Goal: Task Accomplishment & Management: Manage account settings

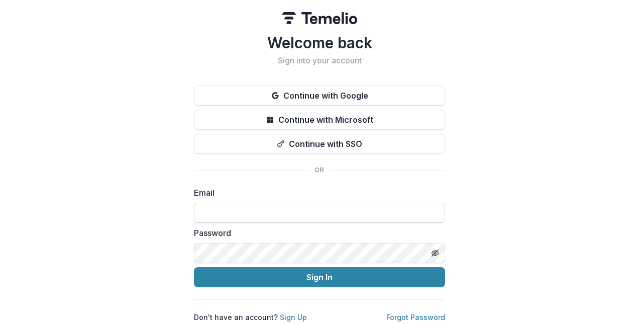
click at [259, 218] on input at bounding box center [319, 213] width 251 height 20
type input "**********"
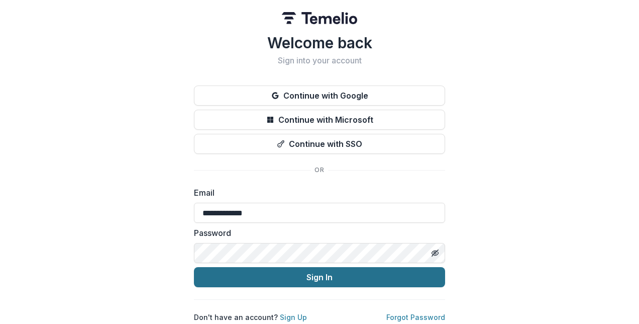
click at [282, 274] on button "Sign In" at bounding box center [319, 277] width 251 height 20
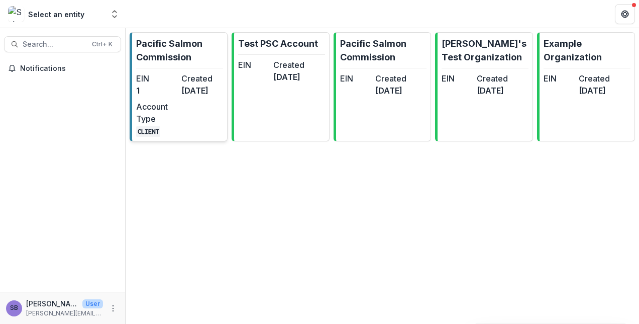
click at [162, 86] on dd "1" at bounding box center [156, 90] width 41 height 12
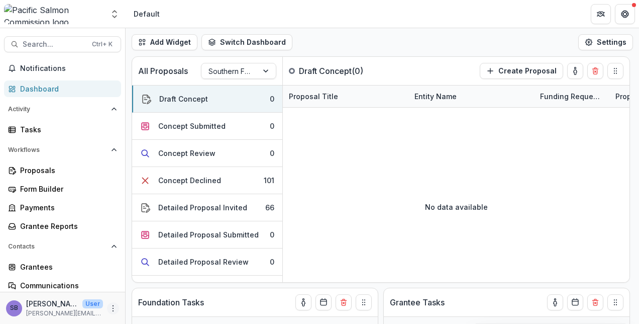
click at [109, 310] on icon "More" at bounding box center [113, 308] width 8 height 8
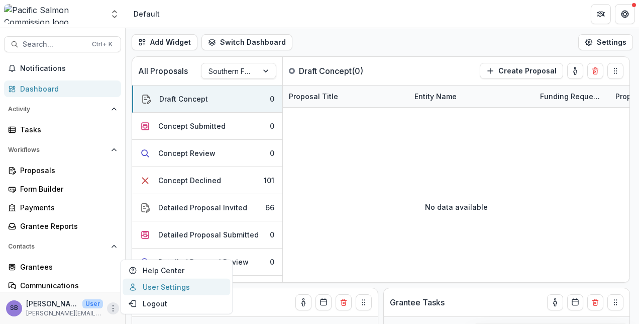
click at [169, 285] on link "User Settings" at bounding box center [177, 286] width 108 height 17
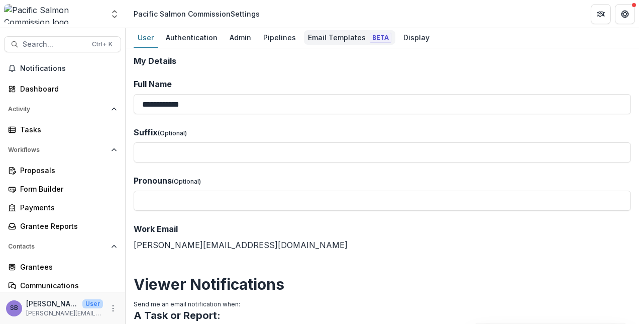
click at [327, 34] on div "Email Templates Beta" at bounding box center [349, 37] width 91 height 15
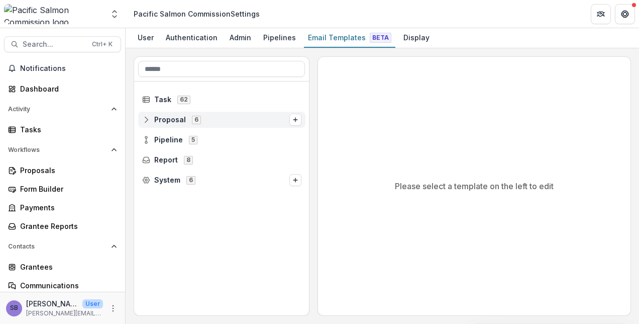
click at [145, 119] on line at bounding box center [145, 119] width 1 height 0
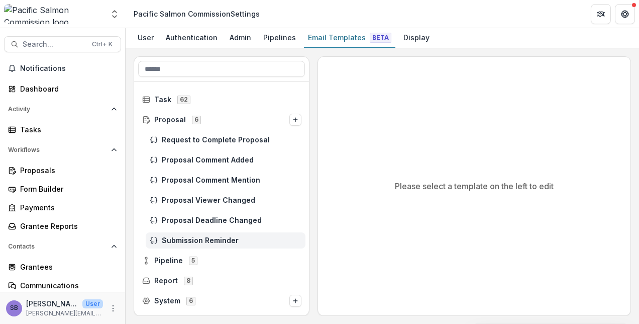
click at [188, 235] on div "Submission Reminder" at bounding box center [226, 240] width 160 height 16
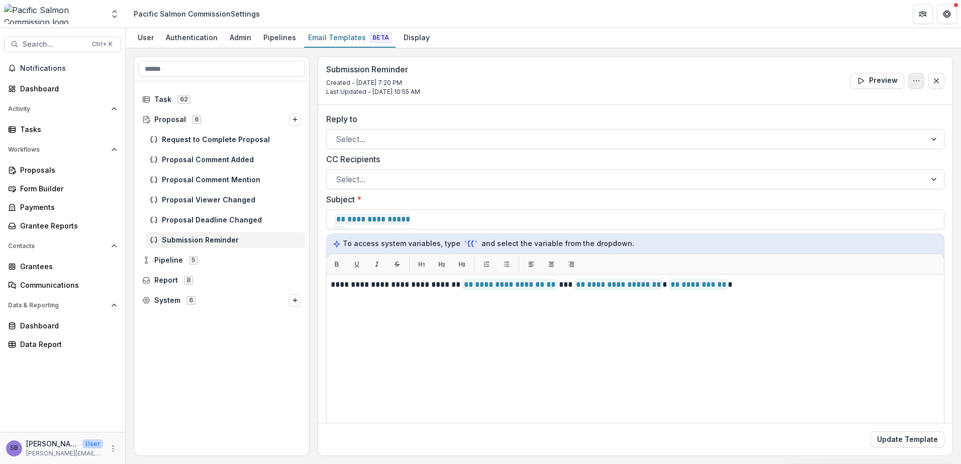
click at [639, 77] on icon "Options" at bounding box center [916, 81] width 8 height 8
click at [148, 39] on div "User" at bounding box center [146, 37] width 24 height 15
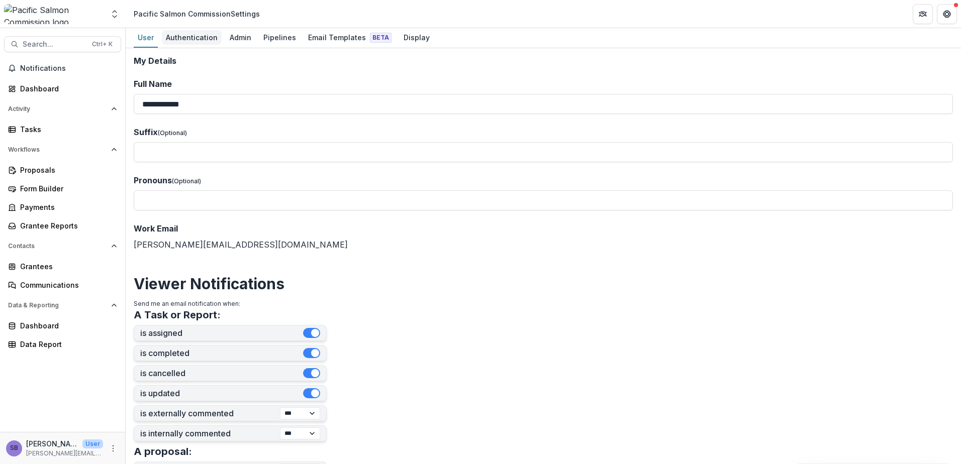
click at [182, 46] on link "Authentication" at bounding box center [192, 38] width 60 height 20
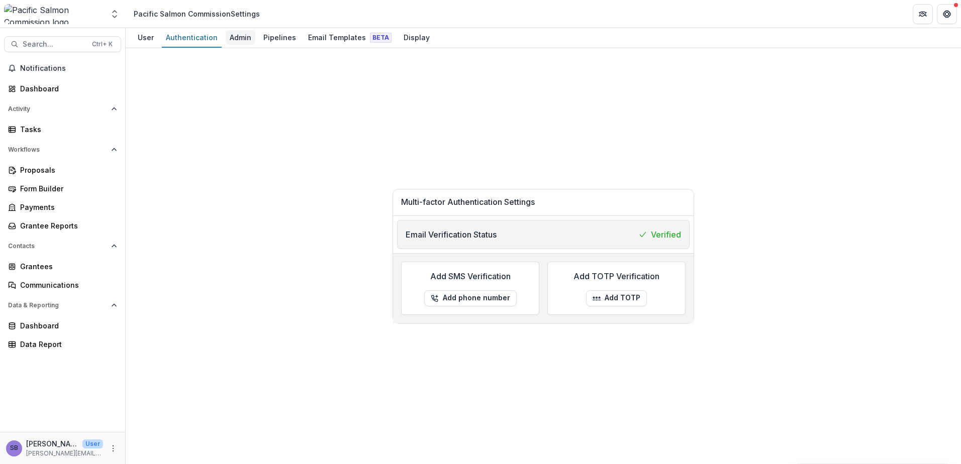
click at [237, 37] on div "Admin" at bounding box center [241, 37] width 30 height 15
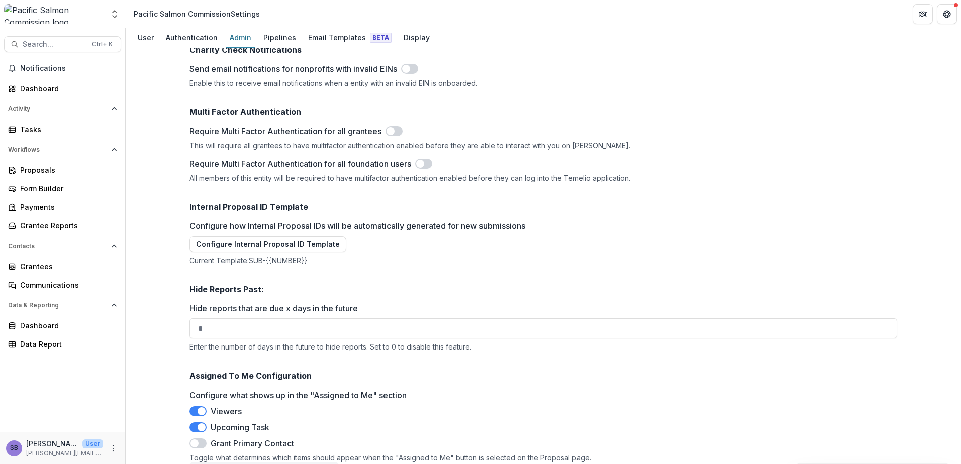
scroll to position [1488, 0]
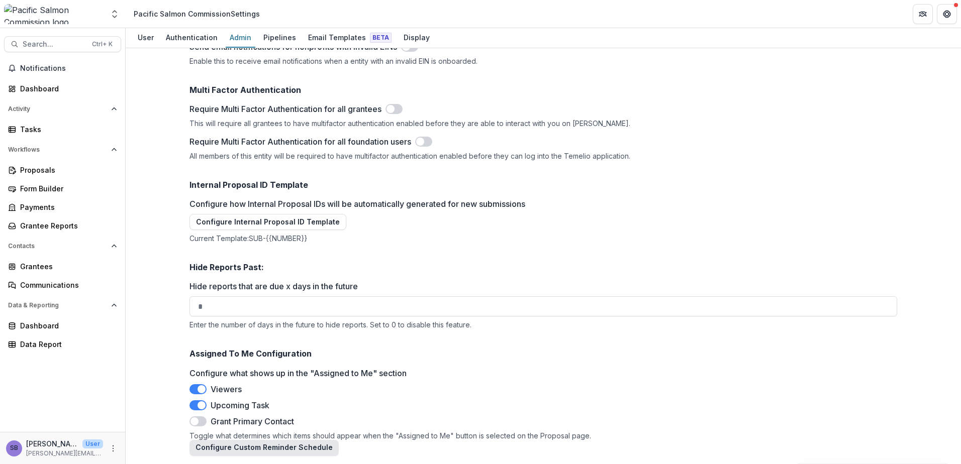
click at [281, 323] on button "Configure Custom Reminder Schedule" at bounding box center [263, 448] width 149 height 16
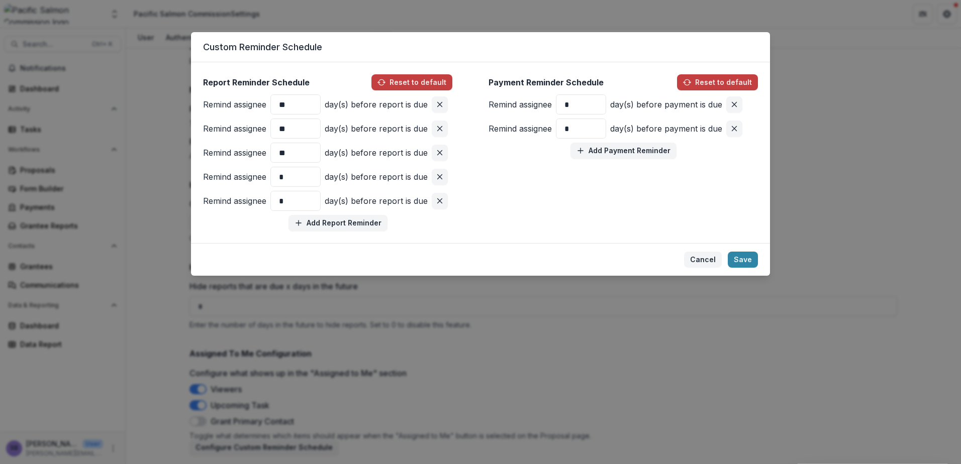
click at [639, 263] on button "Cancel" at bounding box center [703, 260] width 38 height 16
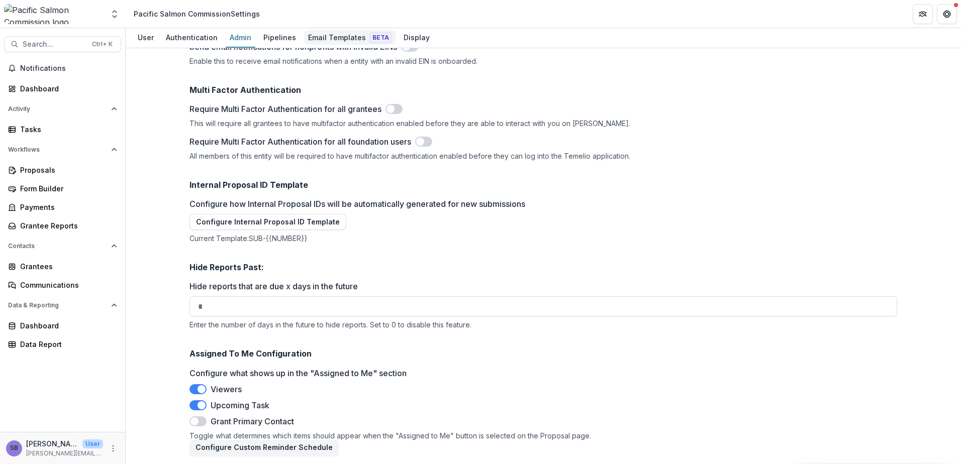
click at [309, 33] on div "Email Templates Beta" at bounding box center [349, 37] width 91 height 15
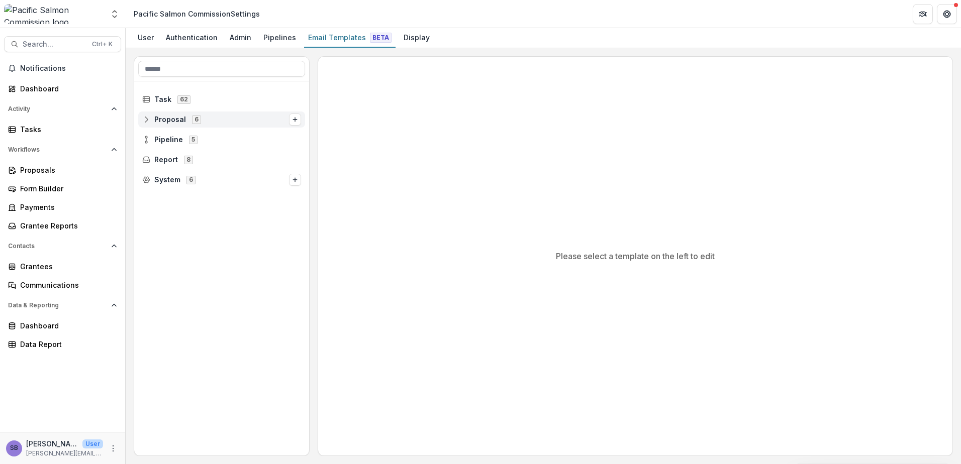
click at [148, 119] on icon at bounding box center [146, 120] width 8 height 8
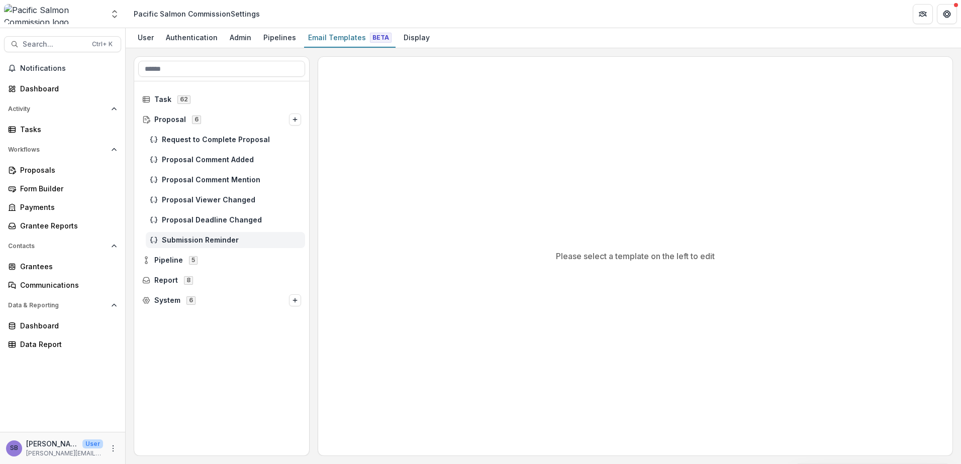
click at [174, 245] on div "Submission Reminder" at bounding box center [225, 240] width 159 height 16
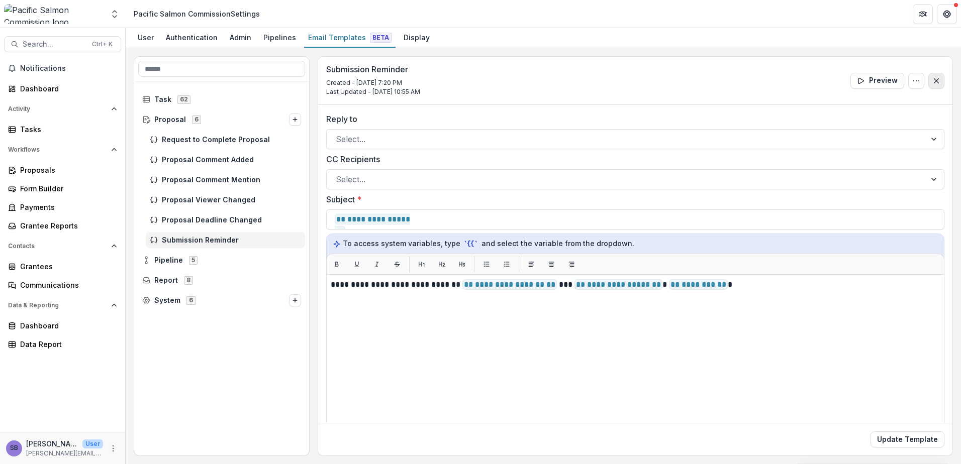
click at [639, 82] on icon "Close" at bounding box center [936, 81] width 8 height 8
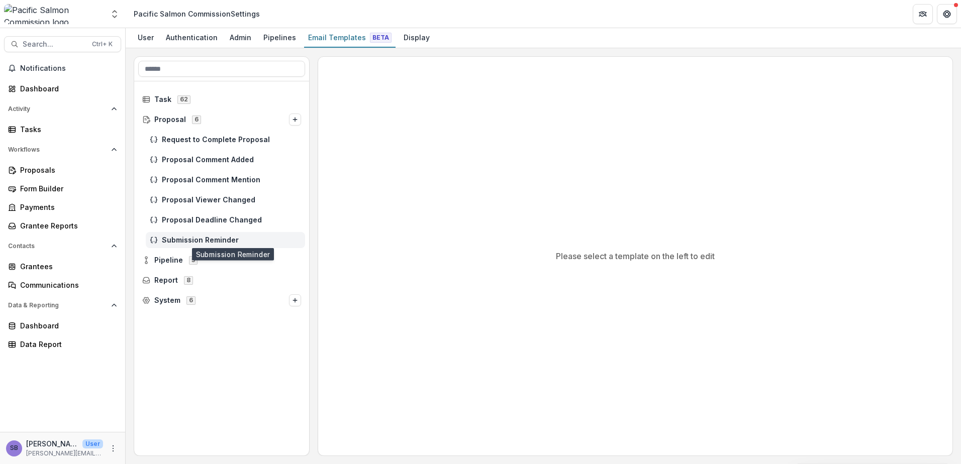
click at [232, 239] on span "Submission Reminder" at bounding box center [231, 240] width 139 height 9
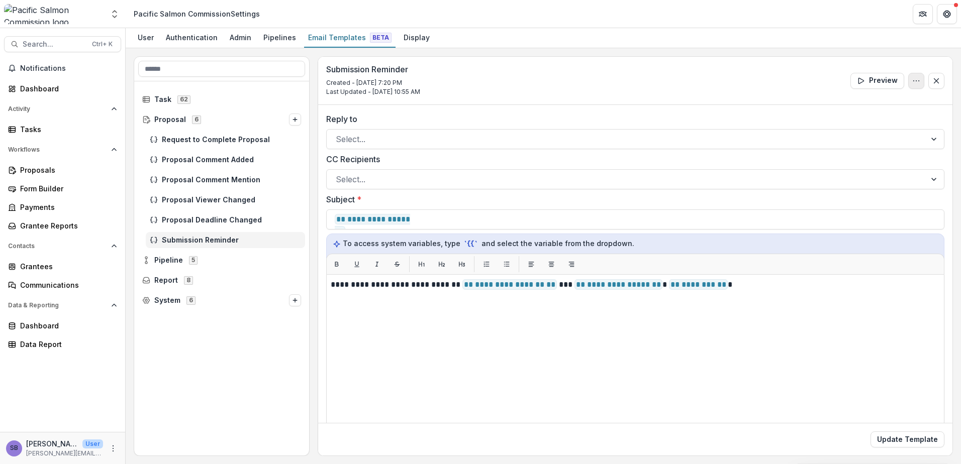
click at [639, 79] on button "Options" at bounding box center [916, 81] width 16 height 16
click at [639, 123] on button "Delete Template" at bounding box center [868, 120] width 108 height 17
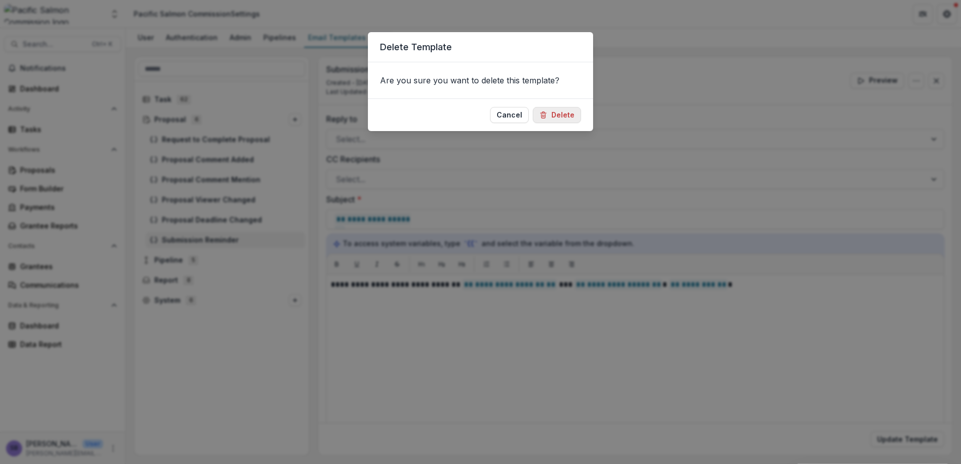
click at [568, 119] on button "Delete" at bounding box center [557, 115] width 48 height 16
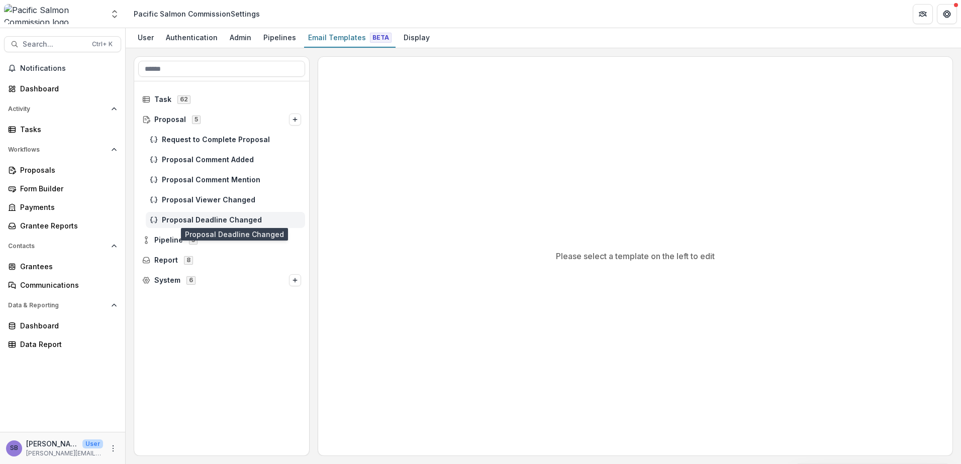
click at [197, 221] on span "Proposal Deadline Changed" at bounding box center [231, 220] width 139 height 9
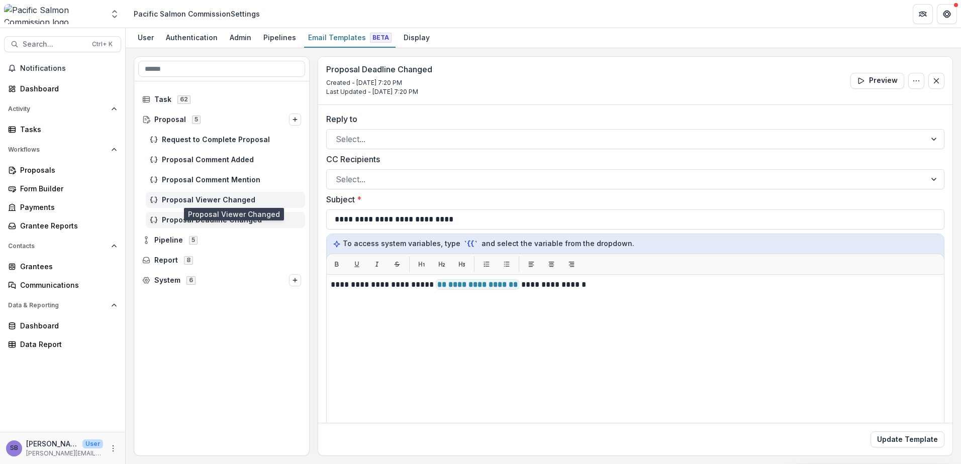
click at [200, 196] on span "Proposal Viewer Changed" at bounding box center [231, 200] width 139 height 9
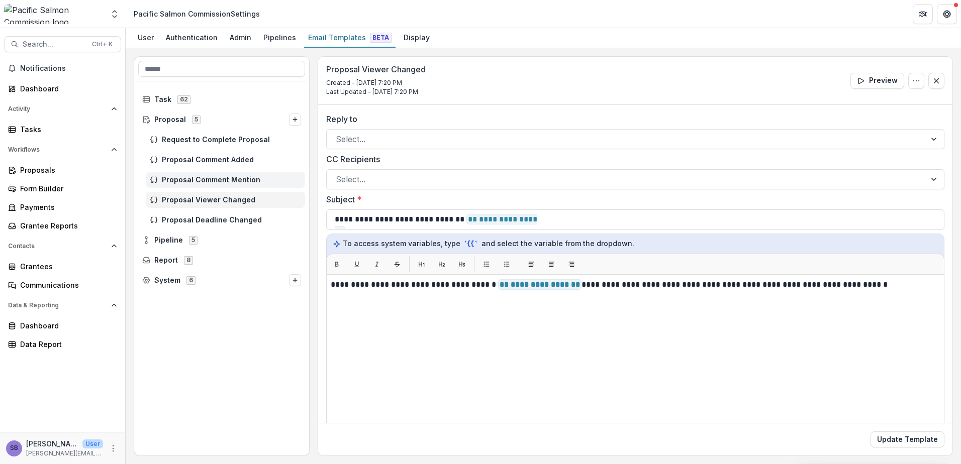
click at [206, 179] on span "Proposal Comment Mention" at bounding box center [231, 180] width 139 height 9
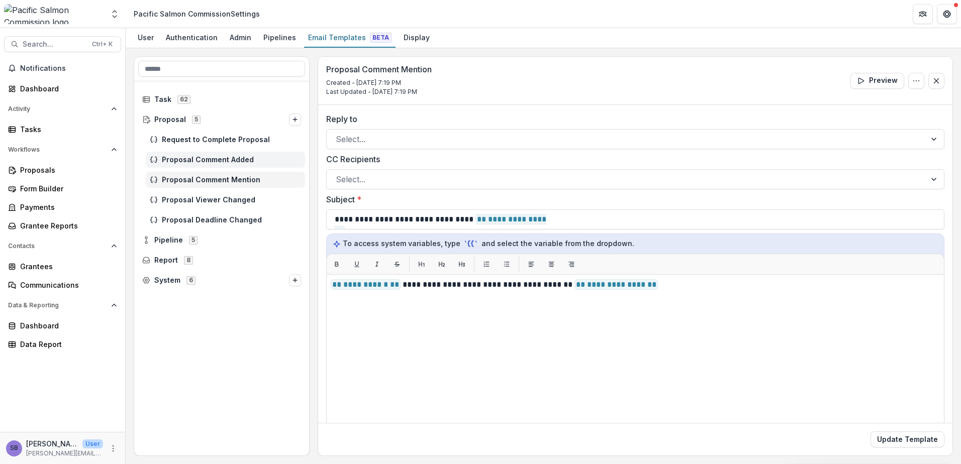
click at [210, 156] on span "Proposal Comment Added" at bounding box center [231, 160] width 139 height 9
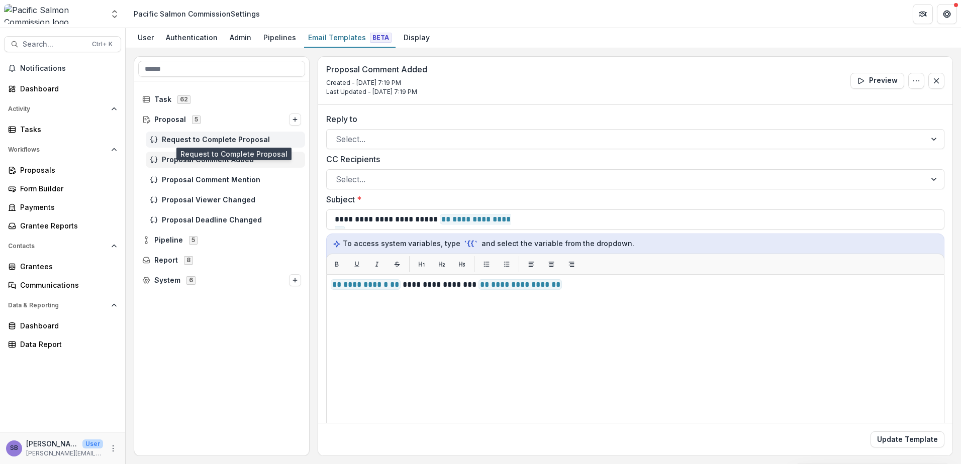
click at [210, 139] on span "Request to Complete Proposal" at bounding box center [231, 140] width 139 height 9
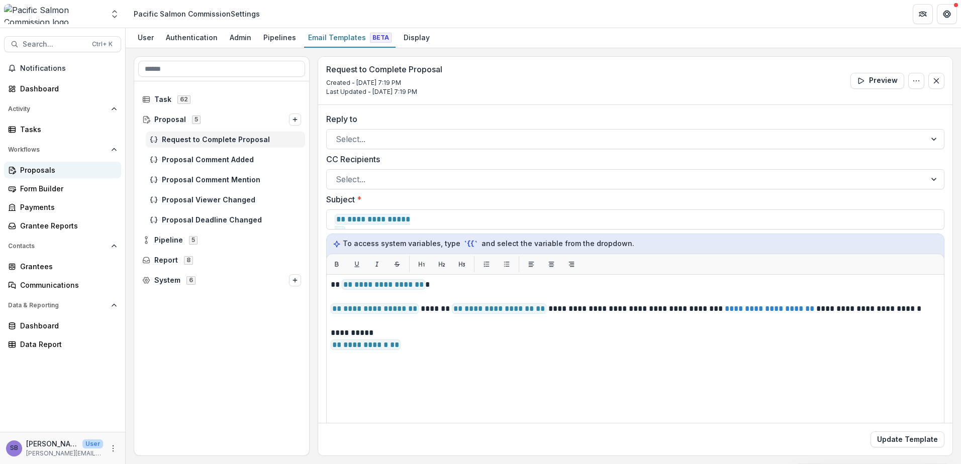
click at [49, 174] on div "Proposals" at bounding box center [66, 170] width 93 height 11
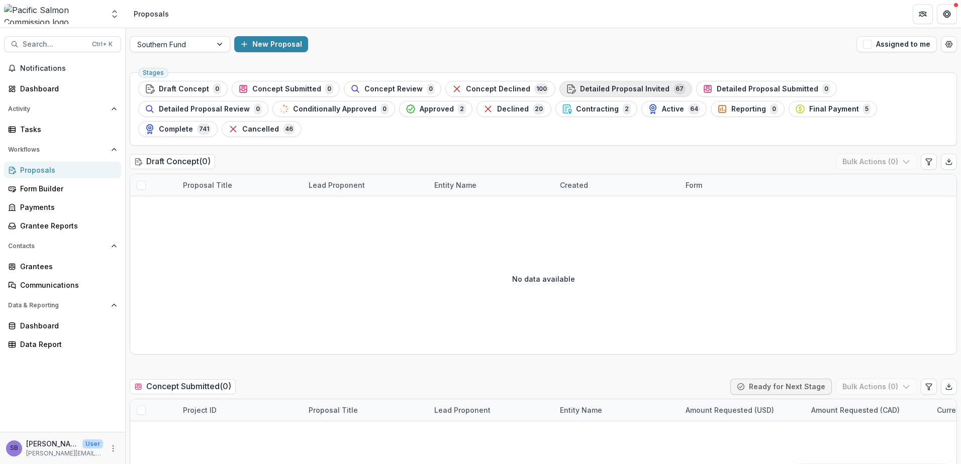
click at [590, 89] on span "Detailed Proposal Invited" at bounding box center [624, 89] width 89 height 9
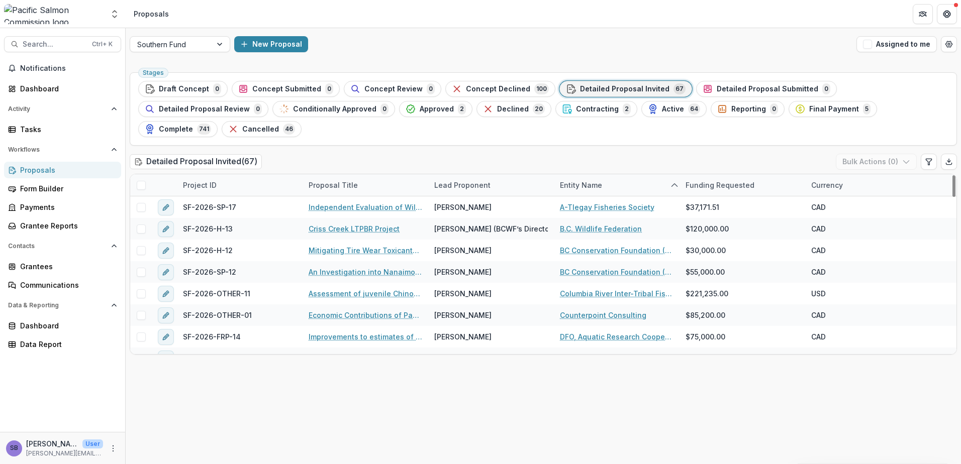
click at [567, 180] on div "Entity Name" at bounding box center [581, 185] width 54 height 11
click at [579, 186] on input at bounding box center [616, 188] width 121 height 16
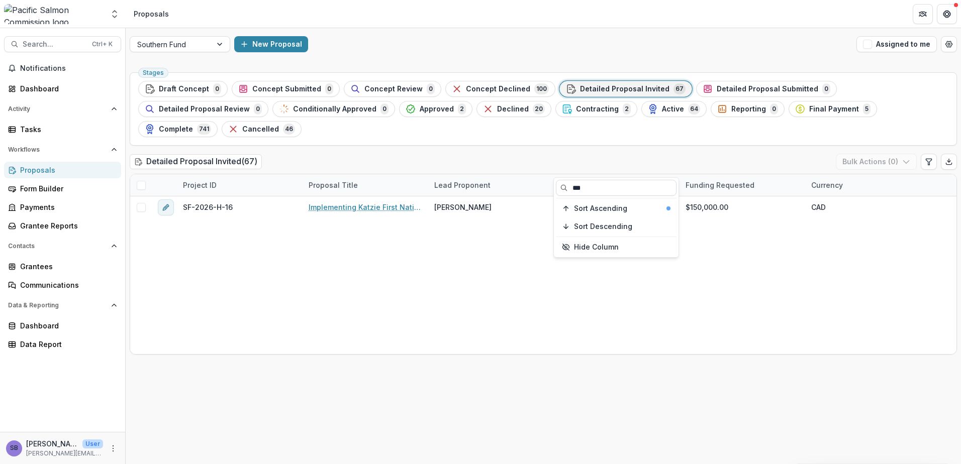
type input "***"
click at [532, 154] on div "Detailed Proposal Invited ( 67 ) Bulk Actions ( 0 )" at bounding box center [543, 164] width 827 height 20
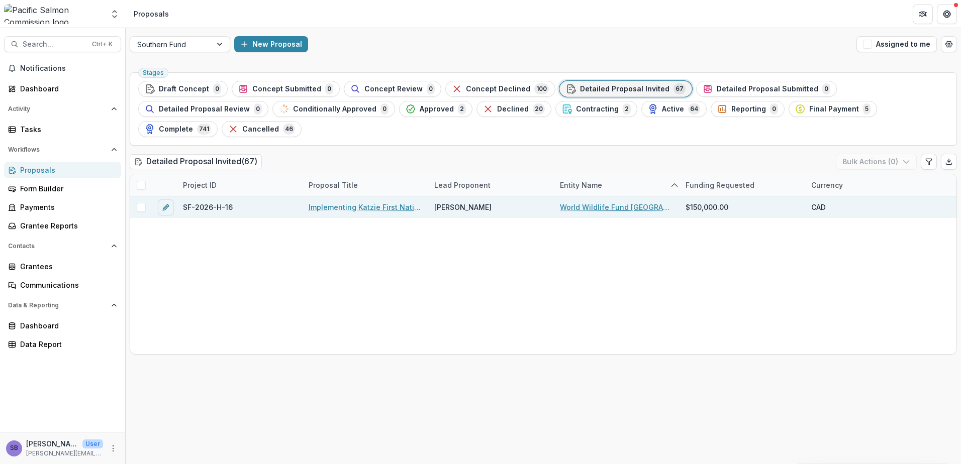
click at [369, 202] on link "Implementing Katzie First Nation’s multi-year Watershed Restoration Plan for th…" at bounding box center [366, 207] width 114 height 11
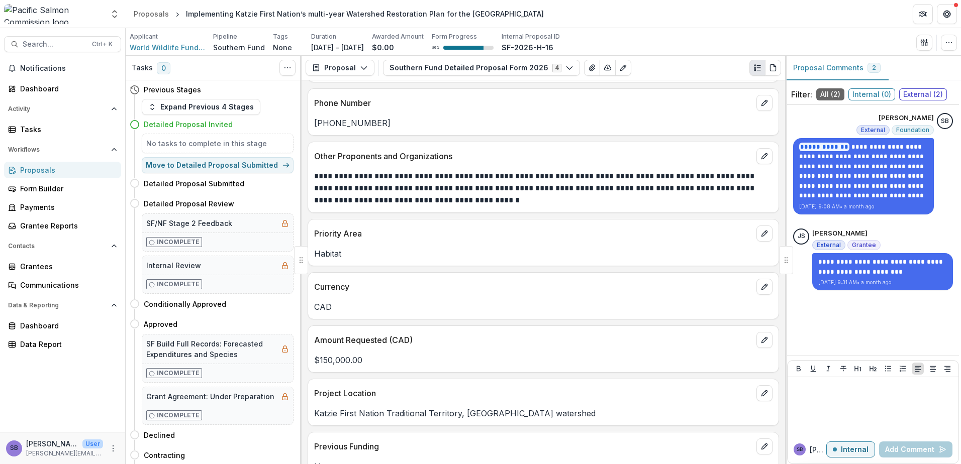
scroll to position [335, 0]
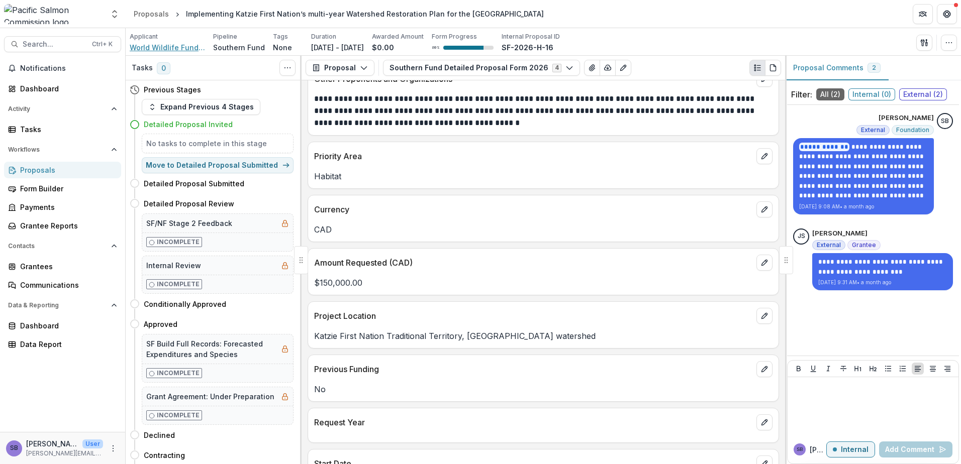
click at [173, 51] on span "World Wildlife Fund Canada" at bounding box center [167, 47] width 75 height 11
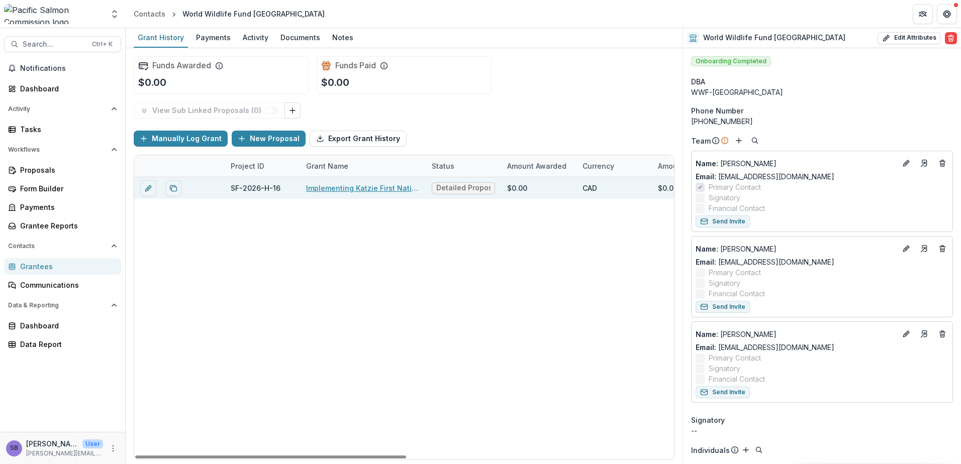
drag, startPoint x: 350, startPoint y: 188, endPoint x: 357, endPoint y: 194, distance: 8.6
click at [350, 188] on link "Implementing Katzie First Nation’s multi-year Watershed Restoration Plan for th…" at bounding box center [363, 188] width 114 height 11
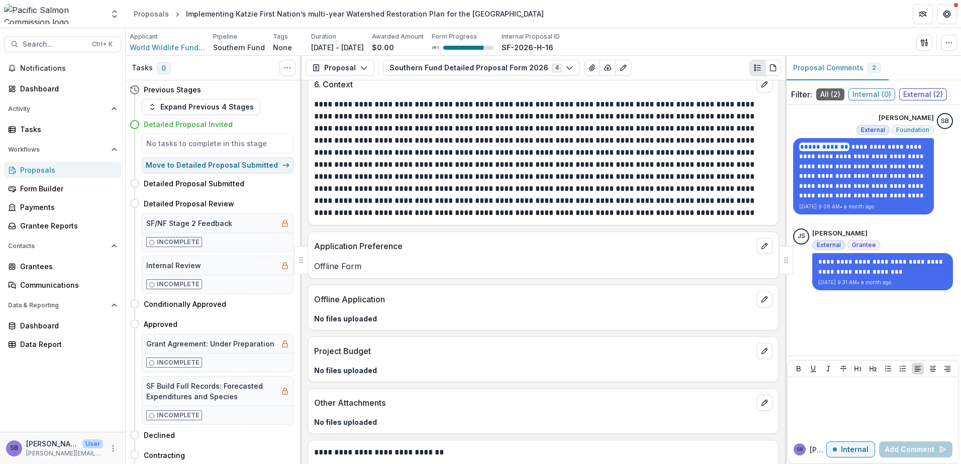
scroll to position [1810, 0]
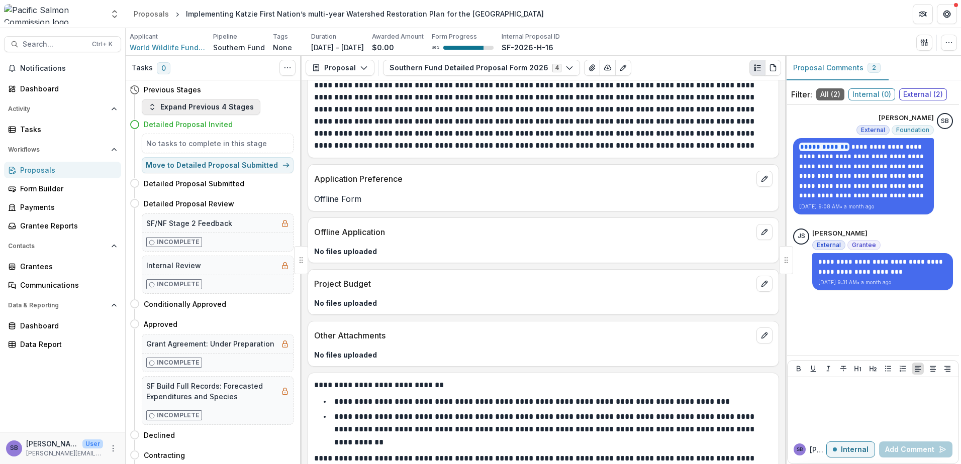
click at [206, 110] on button "Expand Previous 4 Stages" at bounding box center [201, 107] width 119 height 16
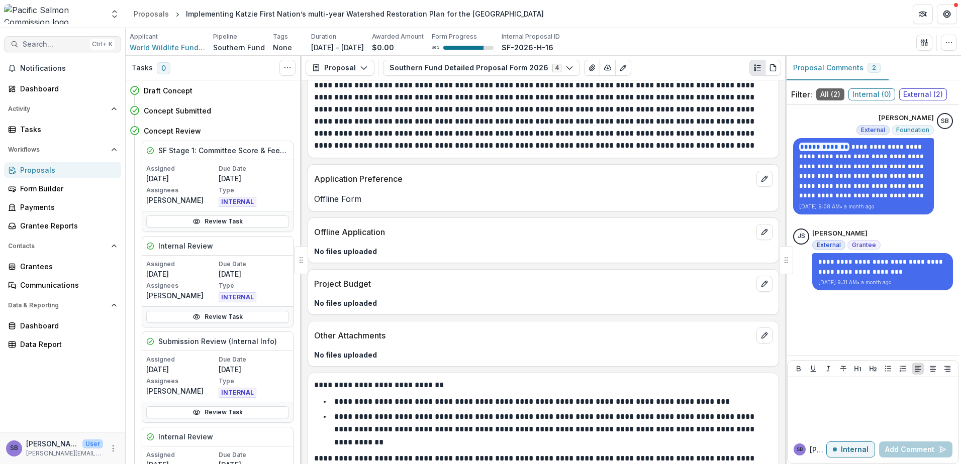
click at [32, 39] on button "Search... Ctrl + K" at bounding box center [62, 44] width 117 height 16
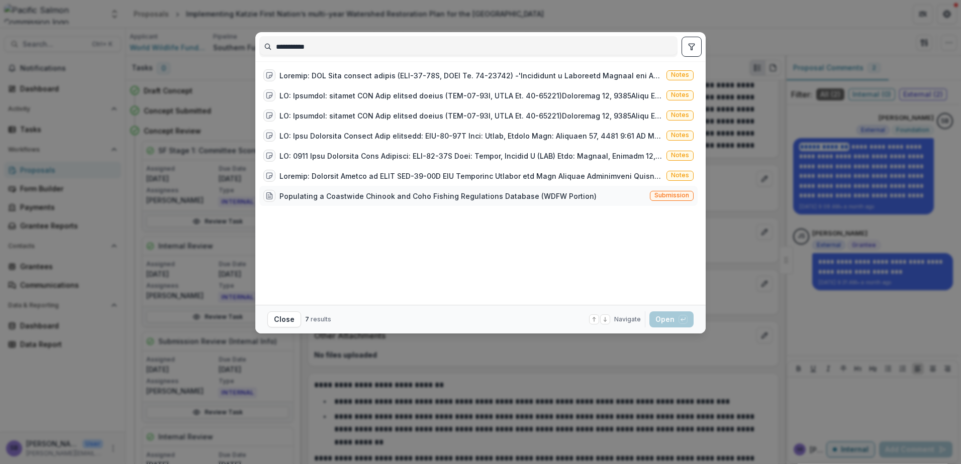
type input "**********"
click at [586, 198] on div "Populating a Coastwide Chinook and Coho Fishing Regulations Database (WDFW Port…" at bounding box center [478, 196] width 438 height 20
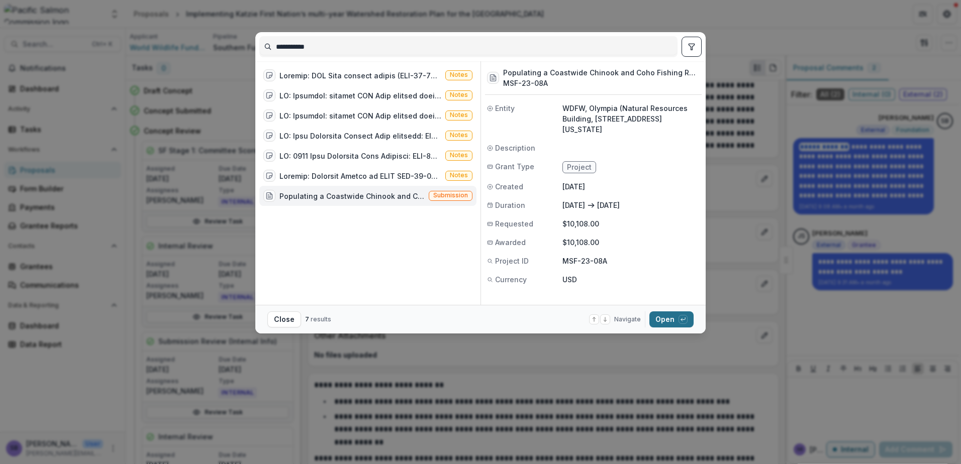
click at [639, 316] on button "Open with enter key" at bounding box center [671, 320] width 44 height 16
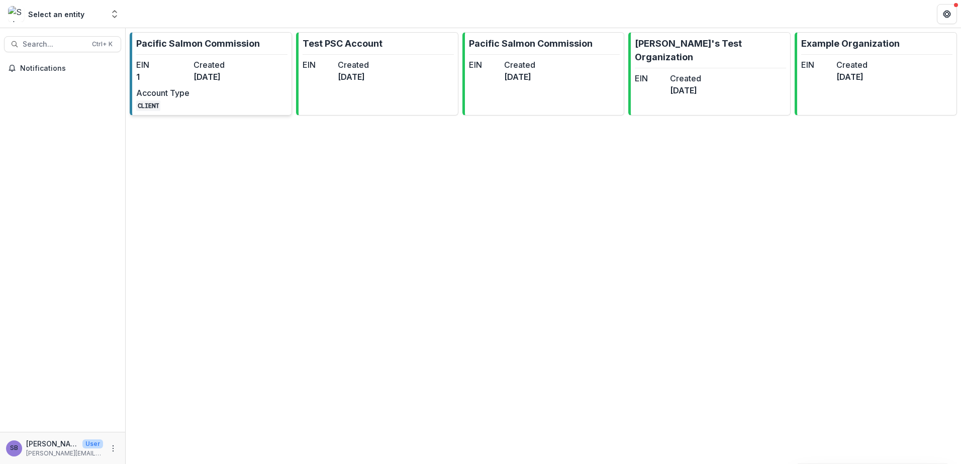
click at [250, 82] on link "Pacific Salmon Commission EIN 1 Created [DATE] Account Type CLIENT" at bounding box center [211, 73] width 162 height 83
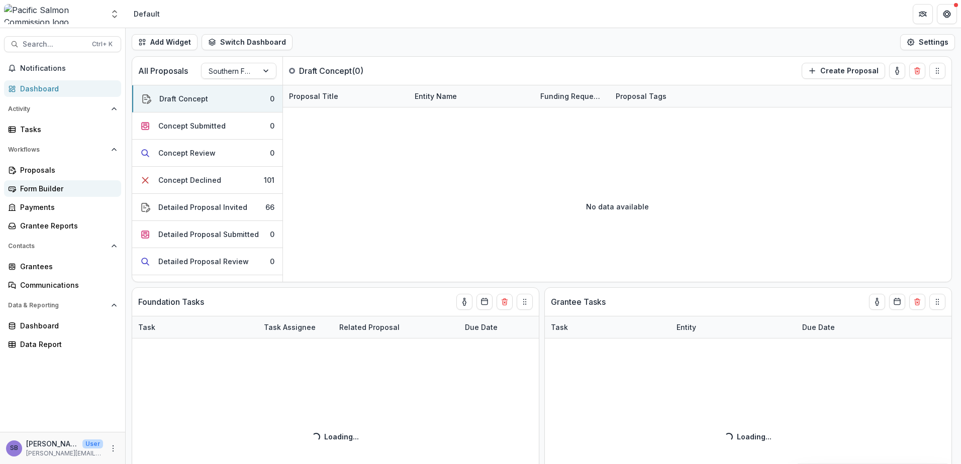
click at [48, 191] on div "Form Builder" at bounding box center [66, 188] width 93 height 11
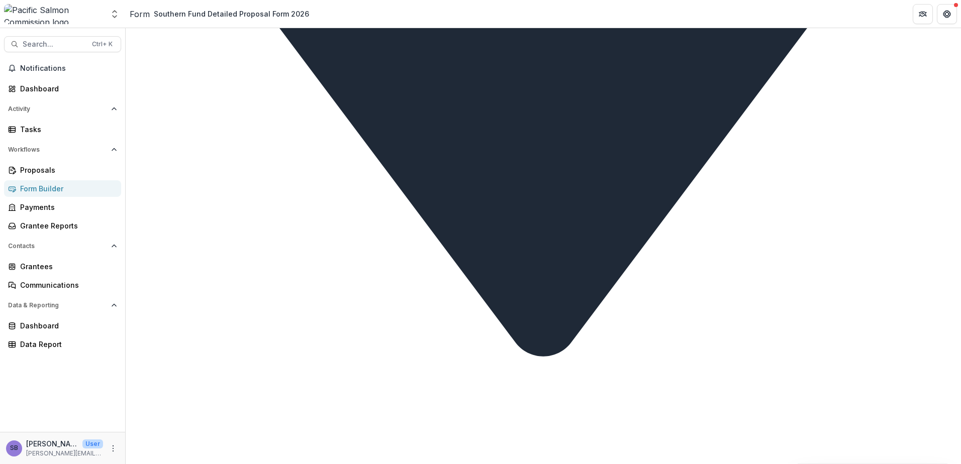
scroll to position [7706, 0]
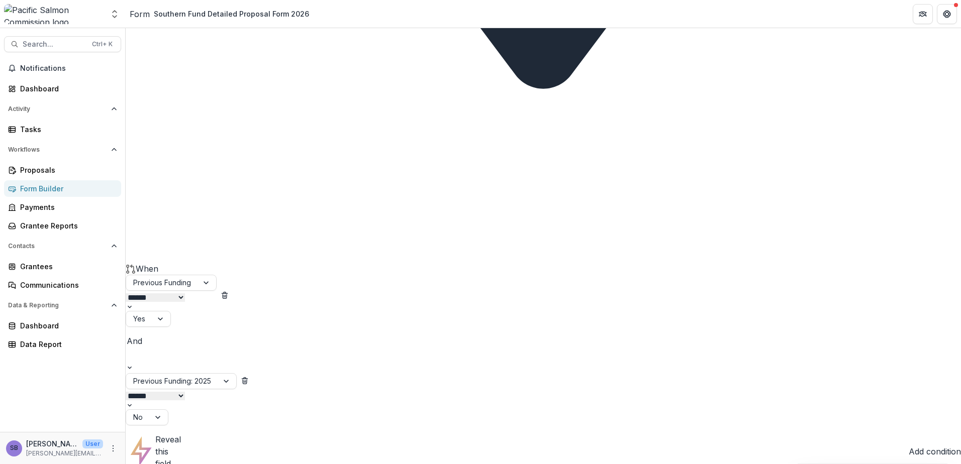
click at [8, 464] on button "Close" at bounding box center [4, 470] width 8 height 12
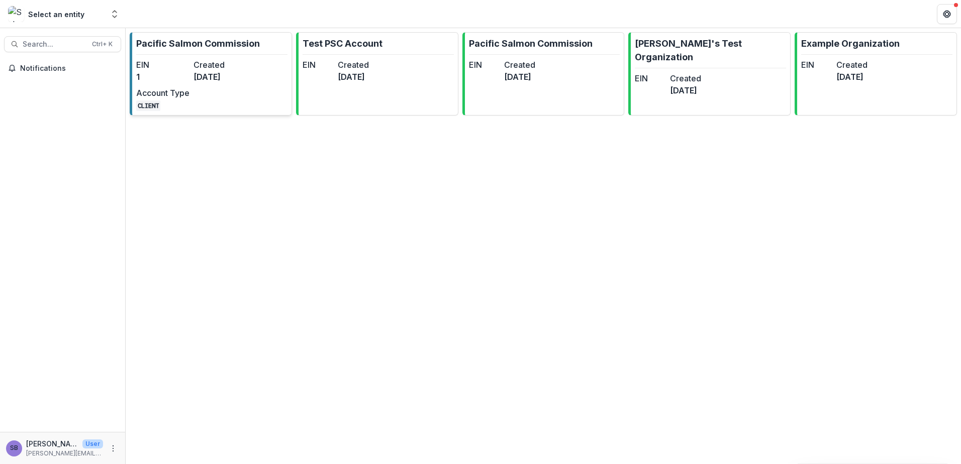
click at [198, 44] on p "Pacific Salmon Commission" at bounding box center [198, 44] width 124 height 14
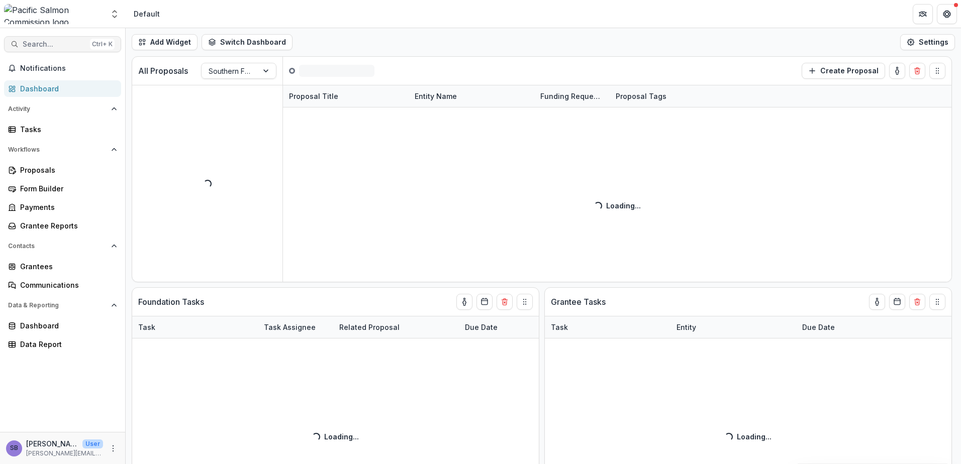
click at [43, 44] on span "Search..." at bounding box center [54, 44] width 63 height 9
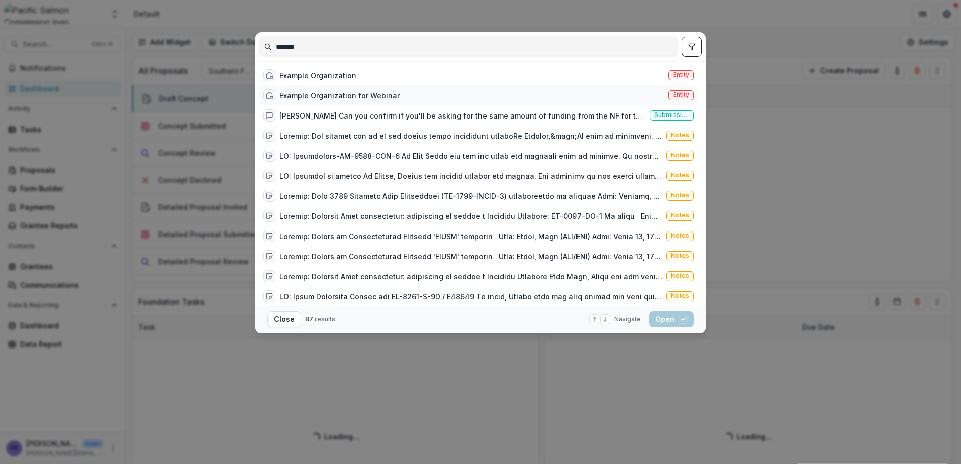
type input "*******"
click at [451, 100] on div "Example Organization for Webinar Entity" at bounding box center [478, 95] width 438 height 20
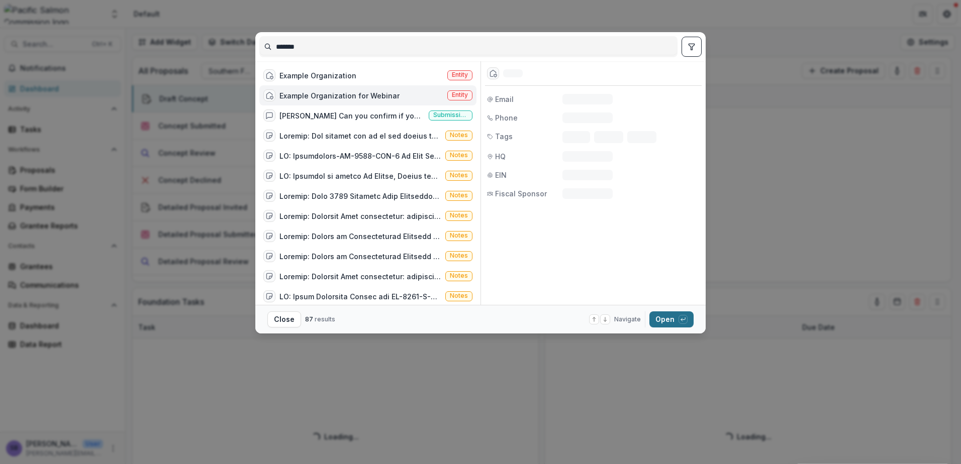
click at [660, 320] on button "Open with enter key" at bounding box center [671, 320] width 44 height 16
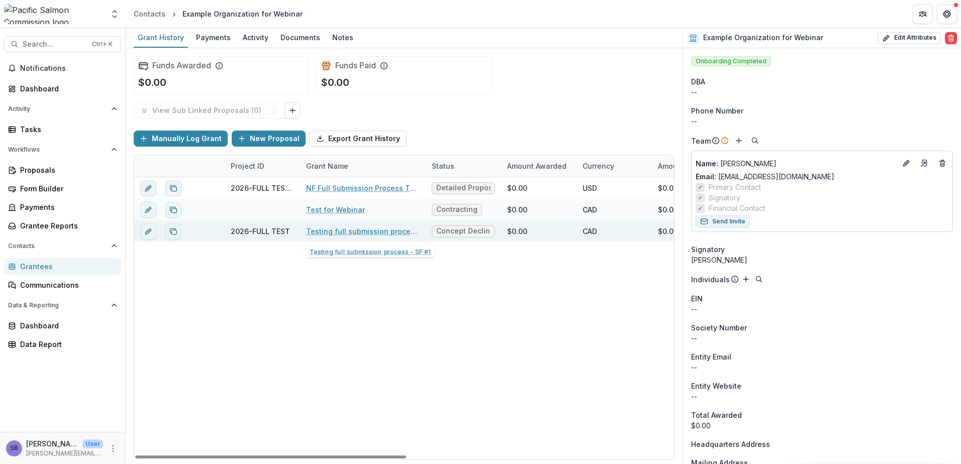
click at [352, 231] on link "Testing full submission process - SF #1" at bounding box center [363, 231] width 114 height 11
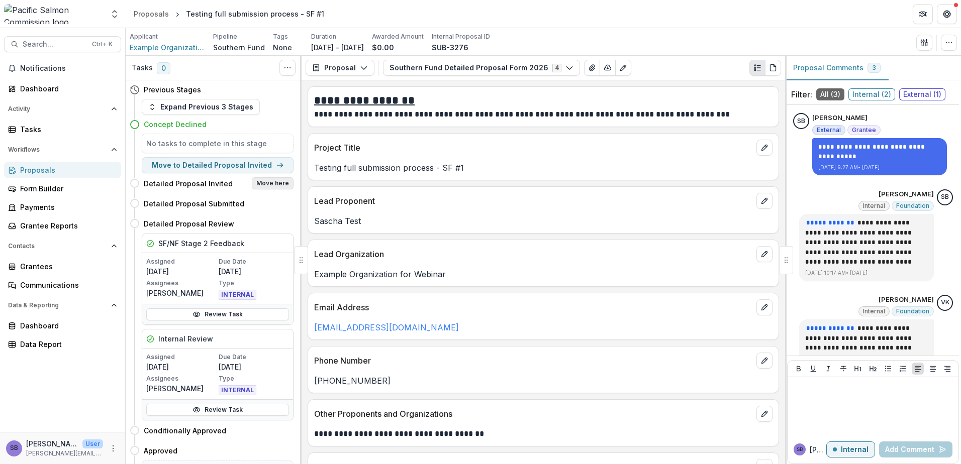
click at [277, 187] on button "Move here" at bounding box center [273, 183] width 42 height 12
select select "**********"
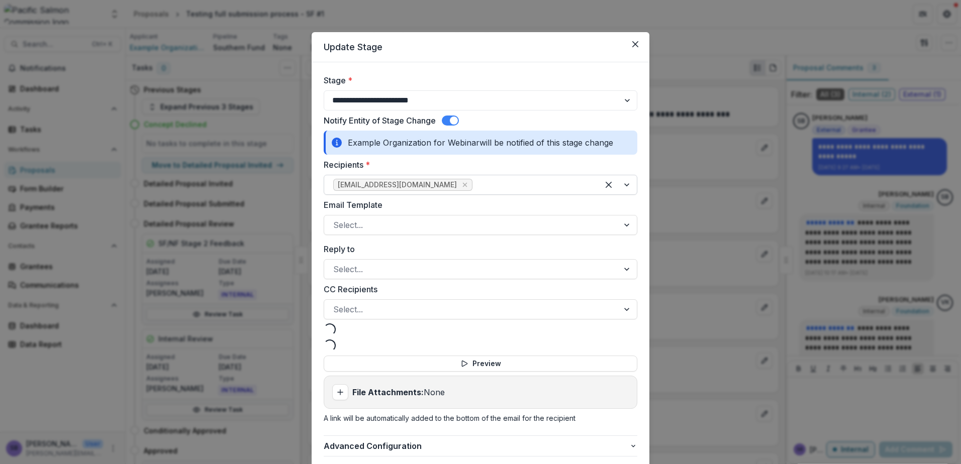
select select "**********"
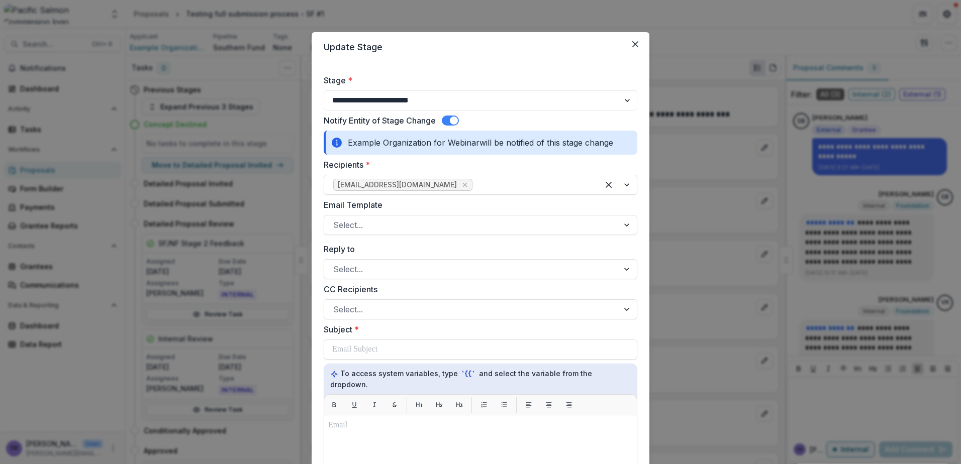
click at [447, 117] on span at bounding box center [450, 121] width 17 height 10
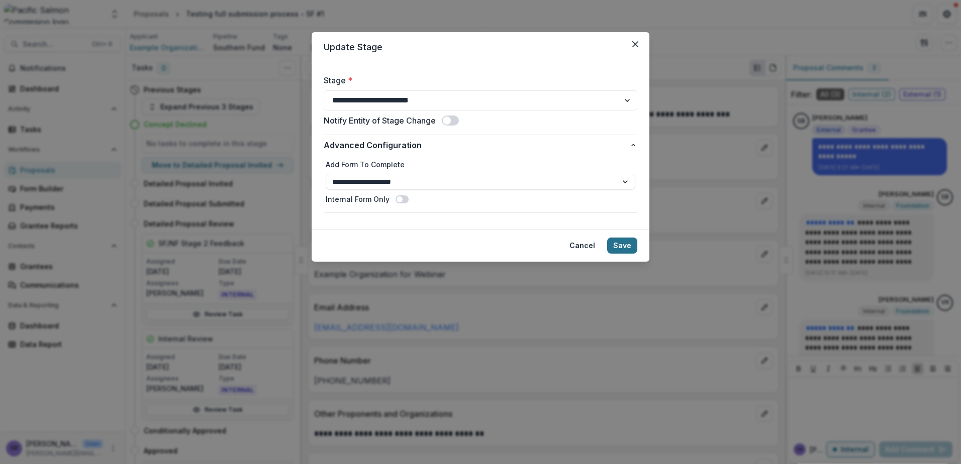
click at [620, 243] on button "Save" at bounding box center [622, 246] width 30 height 16
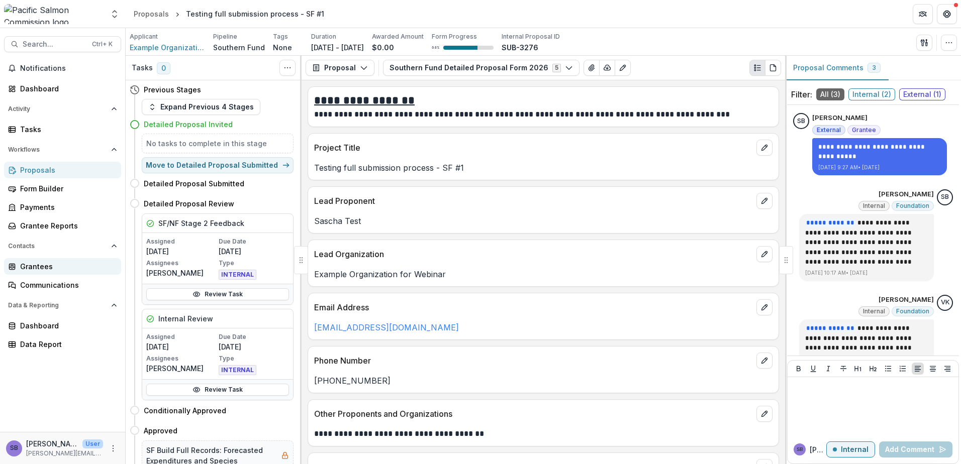
click at [46, 269] on div "Grantees" at bounding box center [66, 266] width 93 height 11
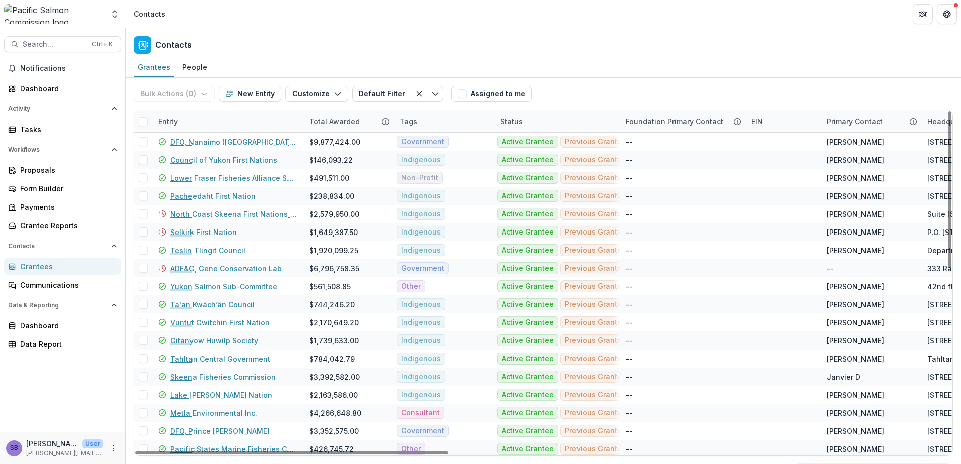
click at [217, 125] on div "Entity" at bounding box center [227, 122] width 151 height 22
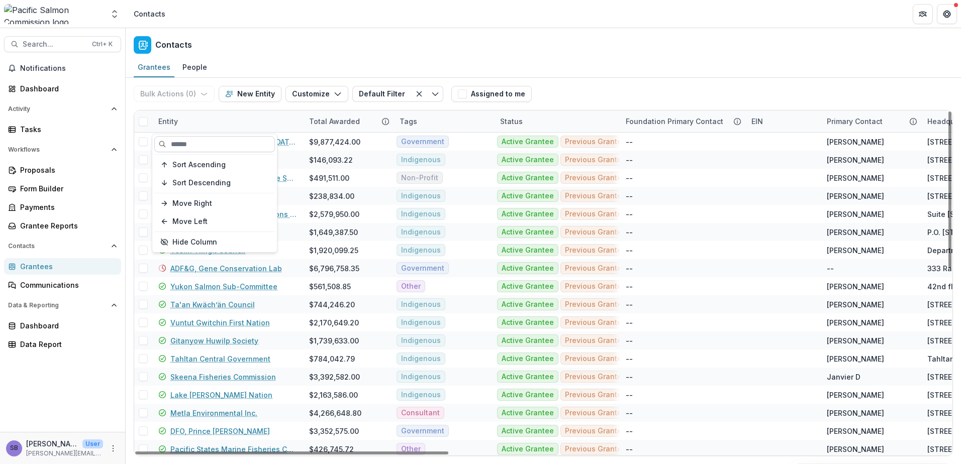
click at [215, 142] on input at bounding box center [214, 144] width 121 height 16
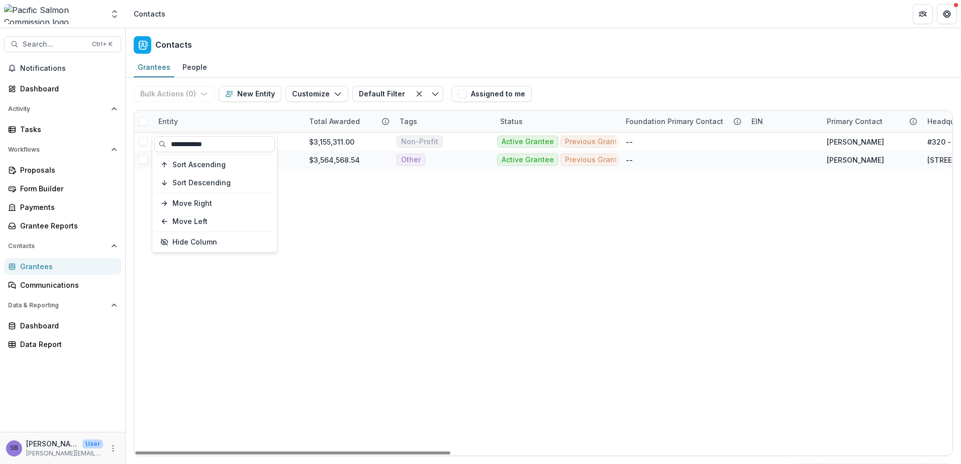
type input "**********"
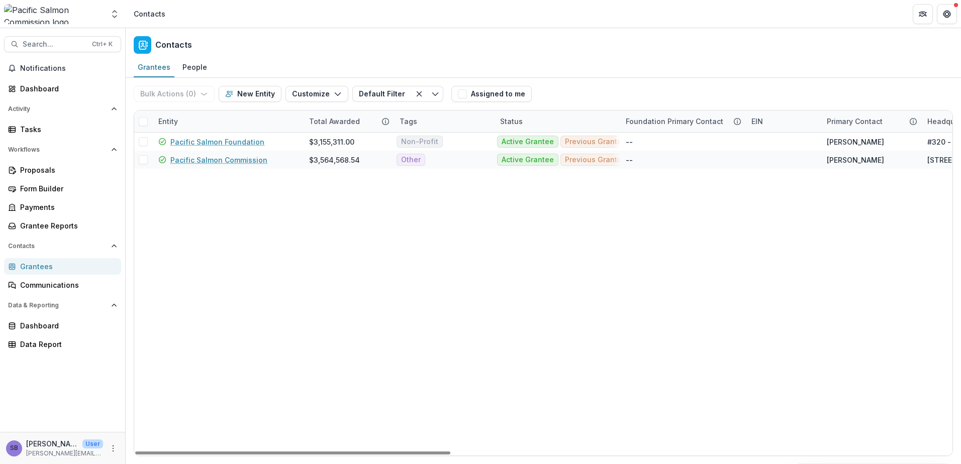
click at [599, 70] on div "Grantees People" at bounding box center [543, 68] width 835 height 20
click at [229, 159] on link "Pacific Salmon Commission" at bounding box center [218, 160] width 97 height 11
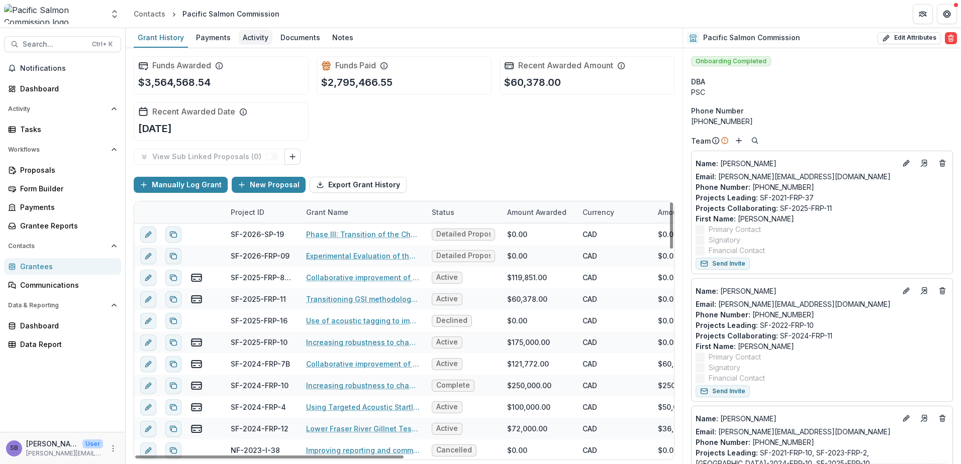
click at [253, 36] on div "Activity" at bounding box center [256, 37] width 34 height 15
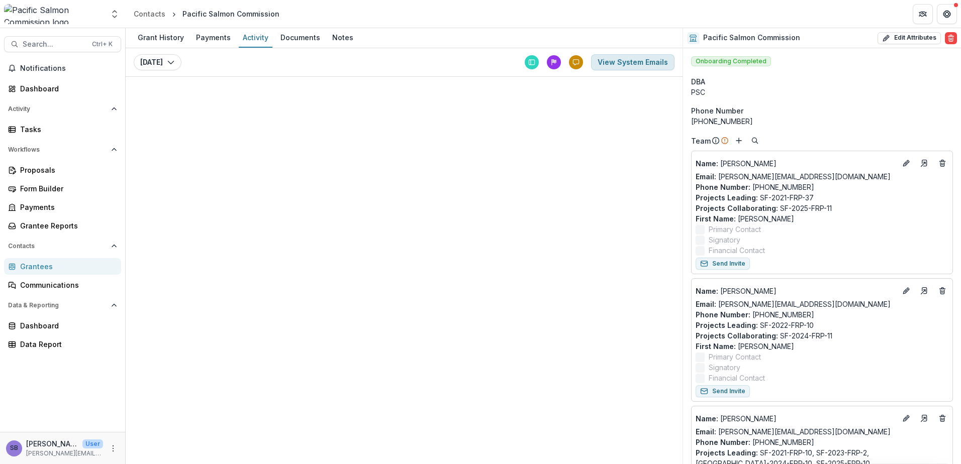
click at [638, 63] on button "View System Emails" at bounding box center [632, 62] width 83 height 16
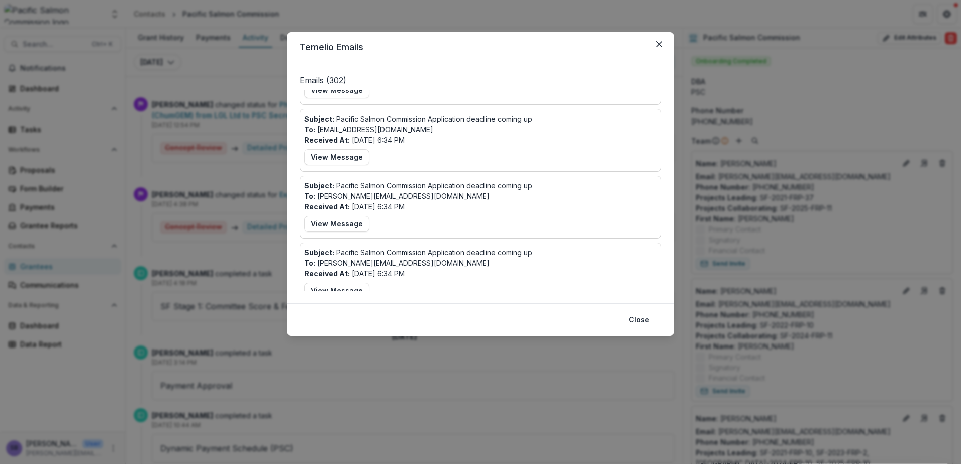
scroll to position [201, 0]
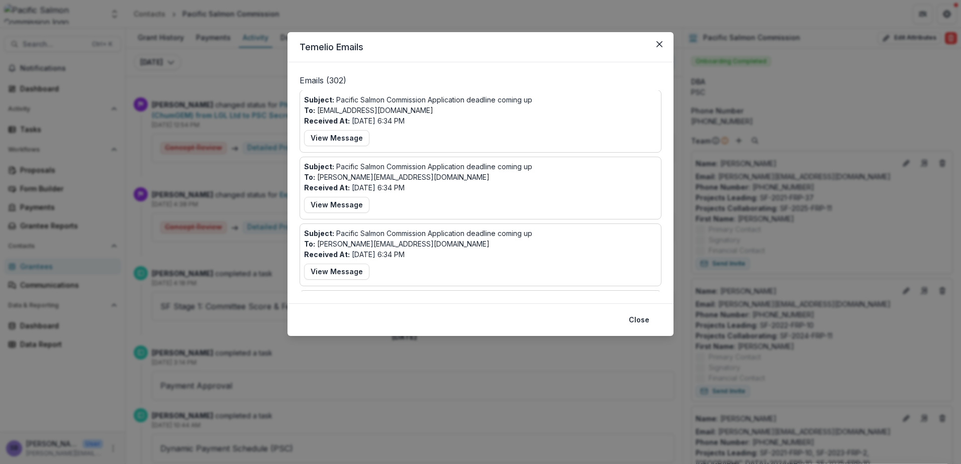
click at [656, 46] on icon "Close" at bounding box center [659, 44] width 6 height 6
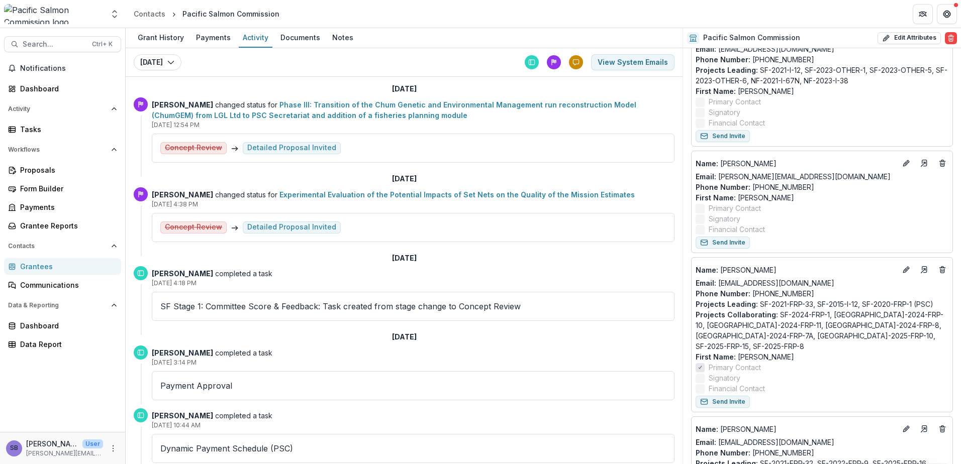
scroll to position [737, 0]
